Goal: Task Accomplishment & Management: Manage account settings

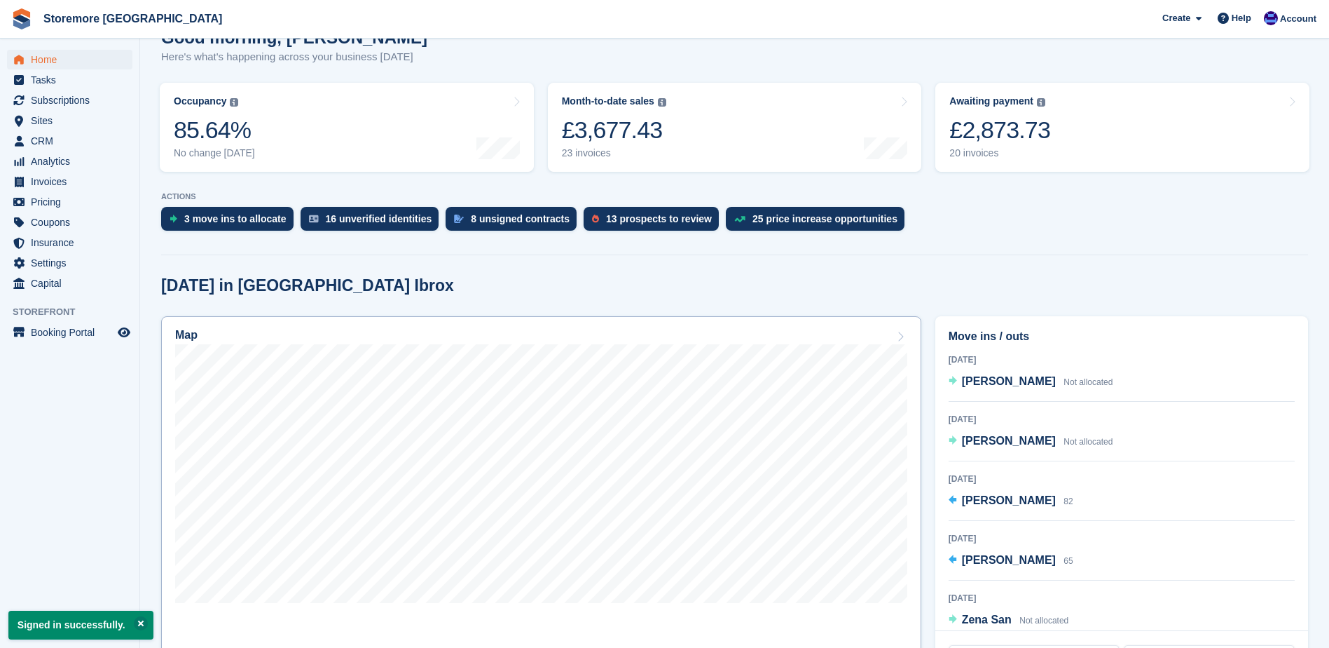
scroll to position [140, 0]
click at [1320, 22] on div "Account" at bounding box center [1292, 19] width 62 height 25
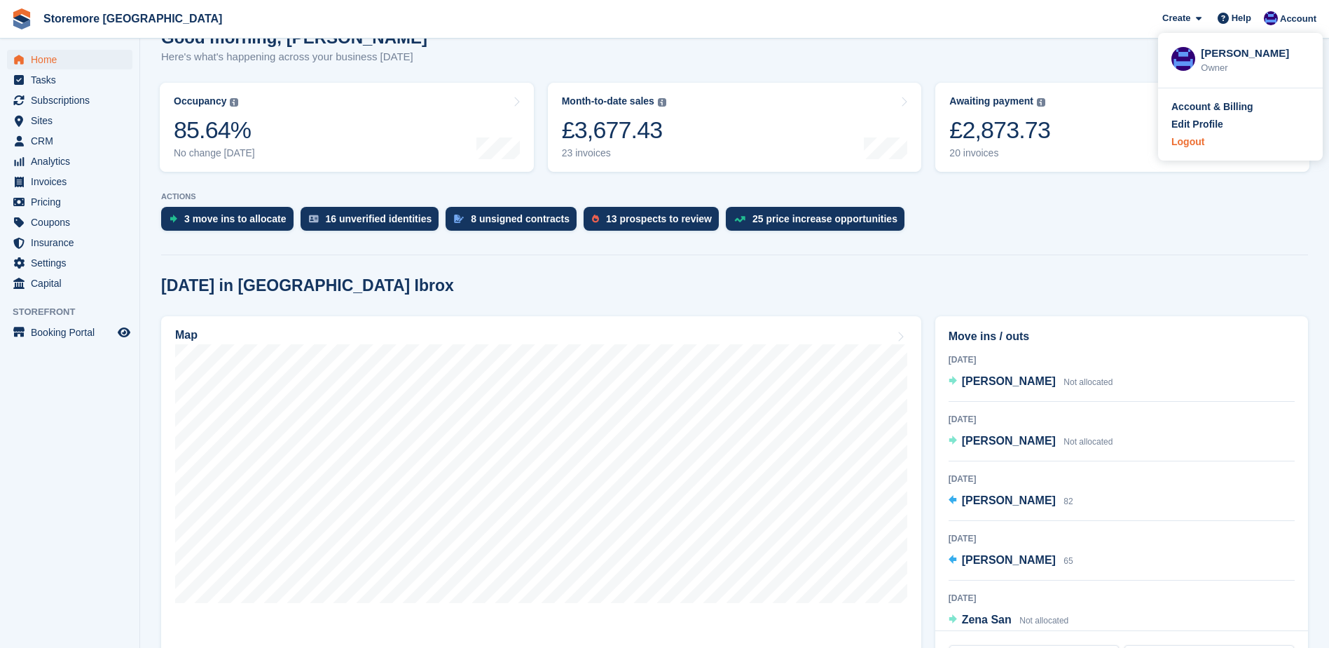
click at [1196, 147] on div "Logout" at bounding box center [1188, 142] width 33 height 15
